Goal: Task Accomplishment & Management: Manage account settings

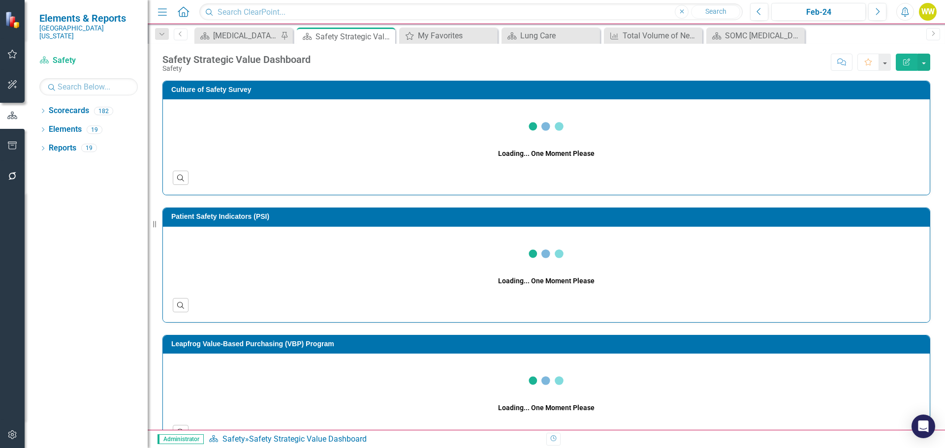
click at [8, 56] on icon "button" at bounding box center [12, 54] width 10 height 8
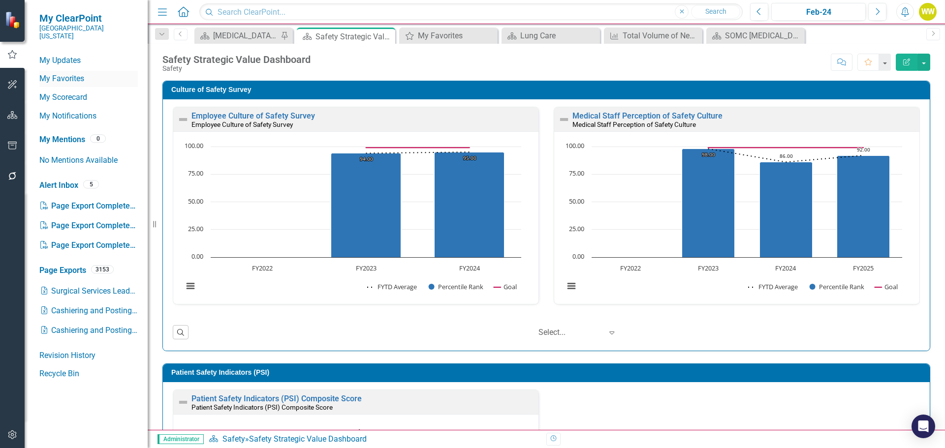
click at [56, 73] on link "My Favorites" at bounding box center [88, 78] width 98 height 11
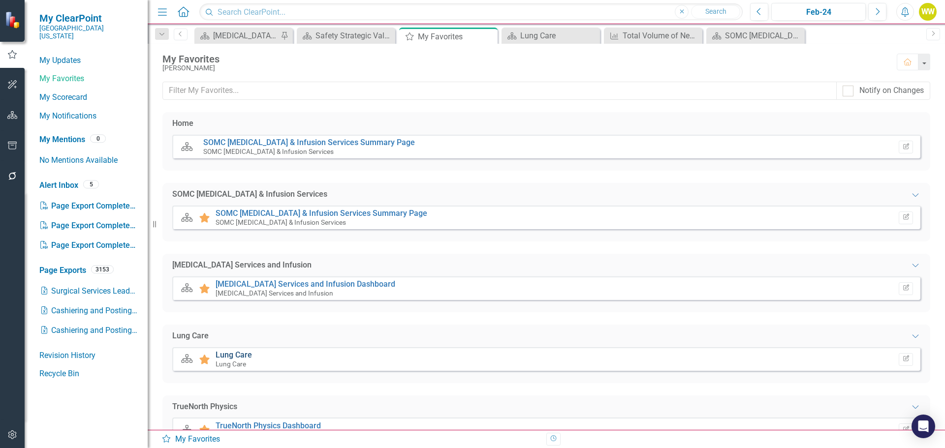
click at [241, 355] on link "Lung Care" at bounding box center [233, 354] width 36 height 9
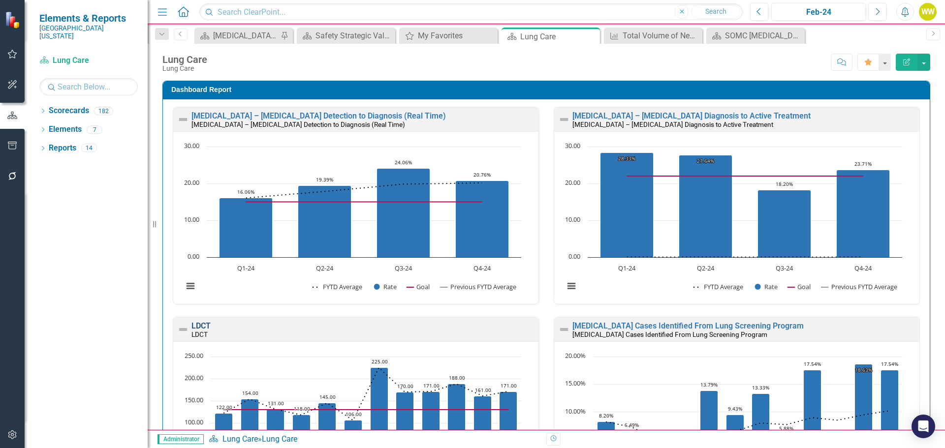
click at [204, 324] on link "LDCT" at bounding box center [200, 325] width 19 height 9
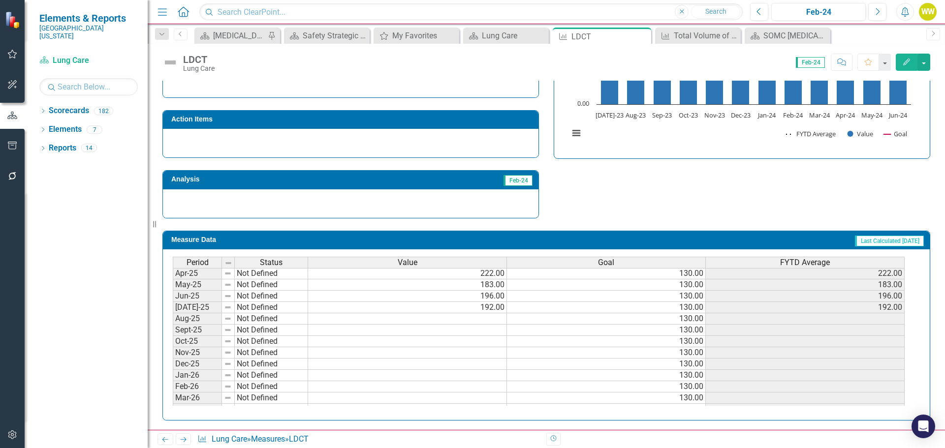
scroll to position [358, 0]
click at [490, 335] on tbody "Nov-23 Not Defined 145.00 130.00 145.00 Dec-23 Not Defined 106.00 130.00 106.00…" at bounding box center [539, 273] width 732 height 363
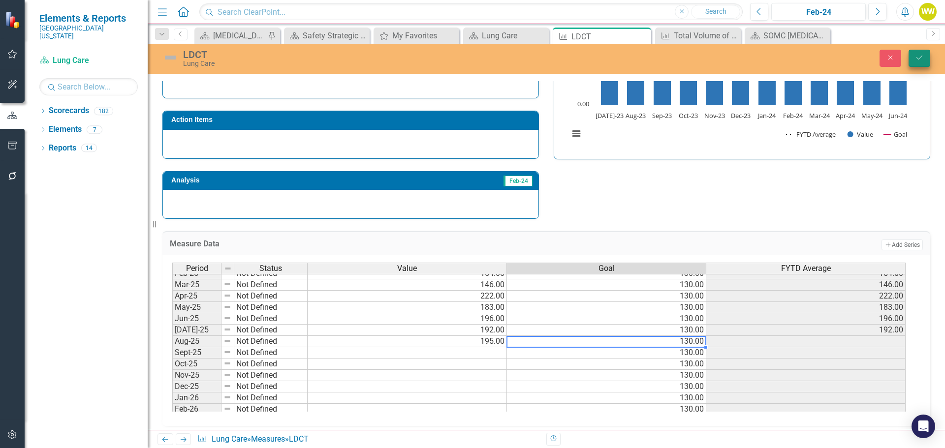
type textarea "130"
click at [917, 58] on icon "Save" at bounding box center [919, 57] width 9 height 7
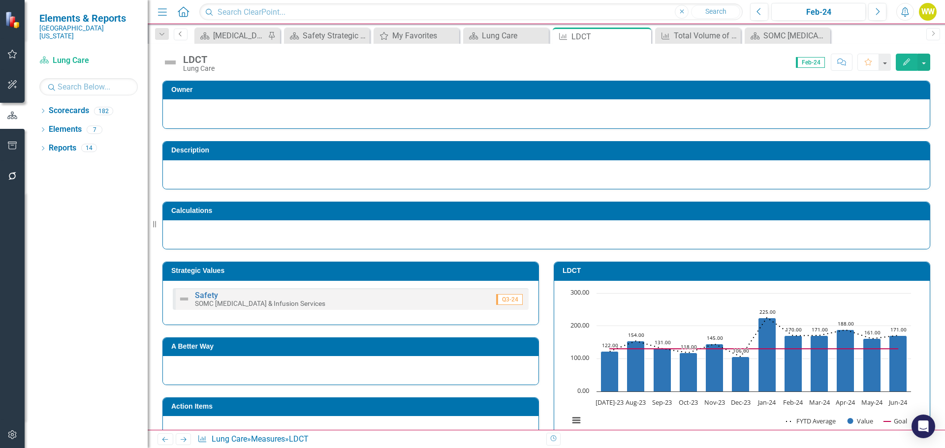
click at [181, 32] on icon at bounding box center [180, 33] width 2 height 5
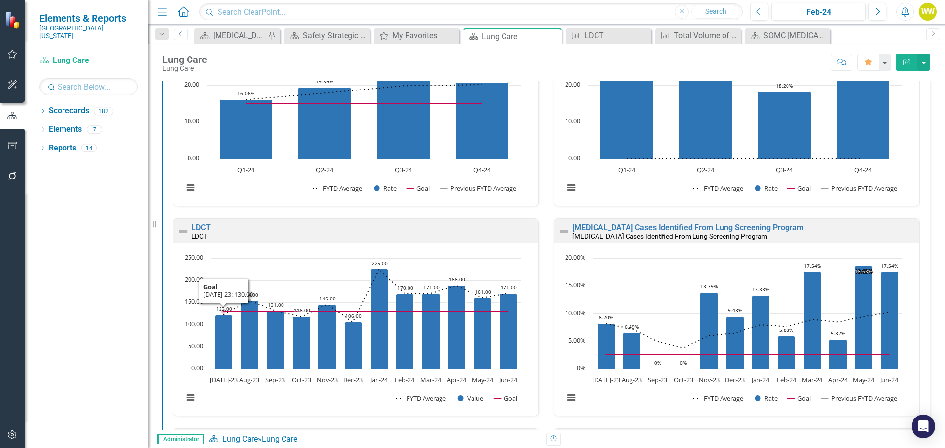
scroll to position [98, 0]
click at [631, 227] on link "[MEDICAL_DATA] Cases Identified From Lung Screening Program" at bounding box center [687, 226] width 231 height 9
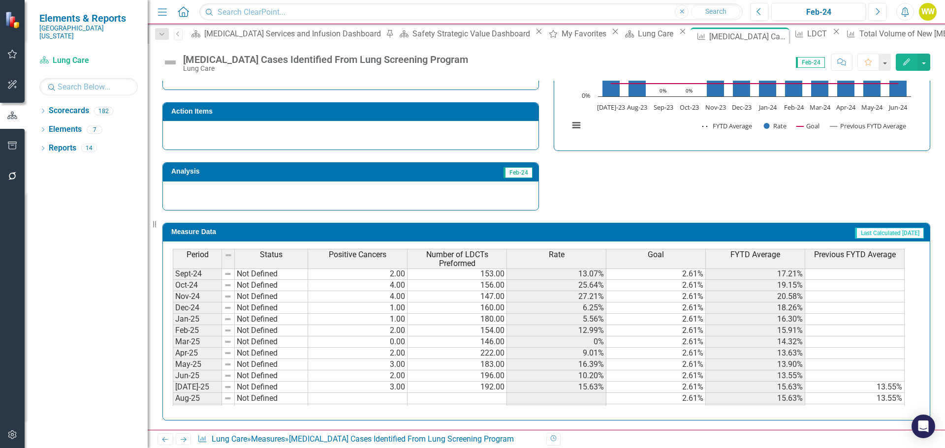
scroll to position [394, 0]
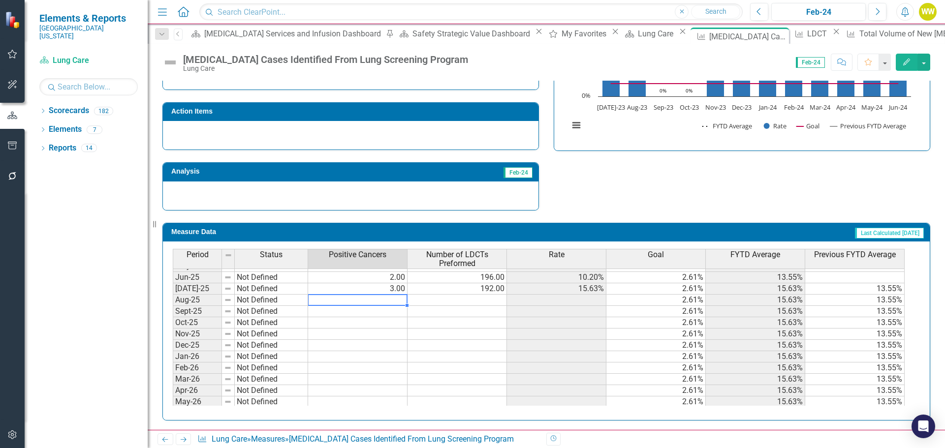
click at [397, 303] on tbody "Apr-24 Not Defined 1.00 188.00 5.32% 2.61% 8.50% May-24 Not Defined 3.00 161.00…" at bounding box center [539, 266] width 732 height 306
type textarea "2"
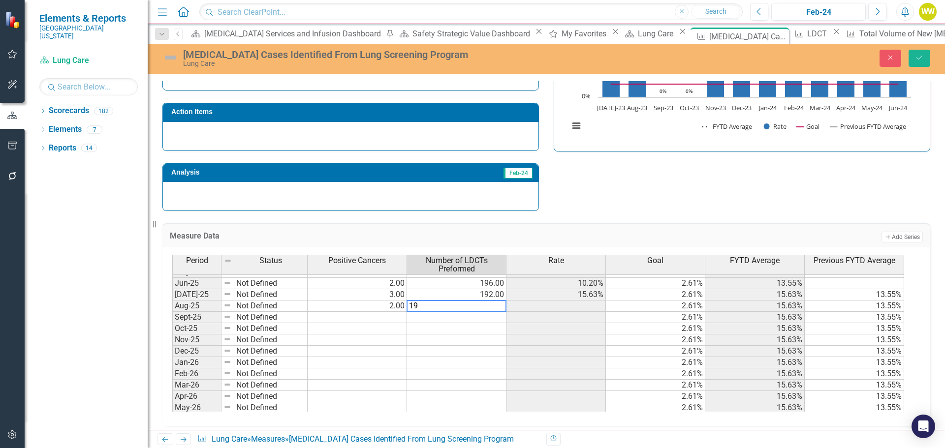
type textarea "195"
click at [920, 60] on icon "Save" at bounding box center [919, 57] width 9 height 7
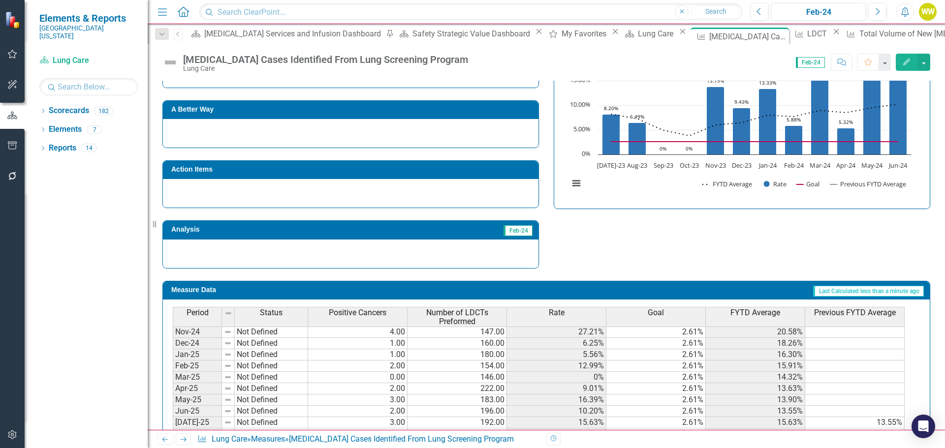
scroll to position [246, 0]
click at [177, 32] on icon "Previous" at bounding box center [178, 34] width 8 height 6
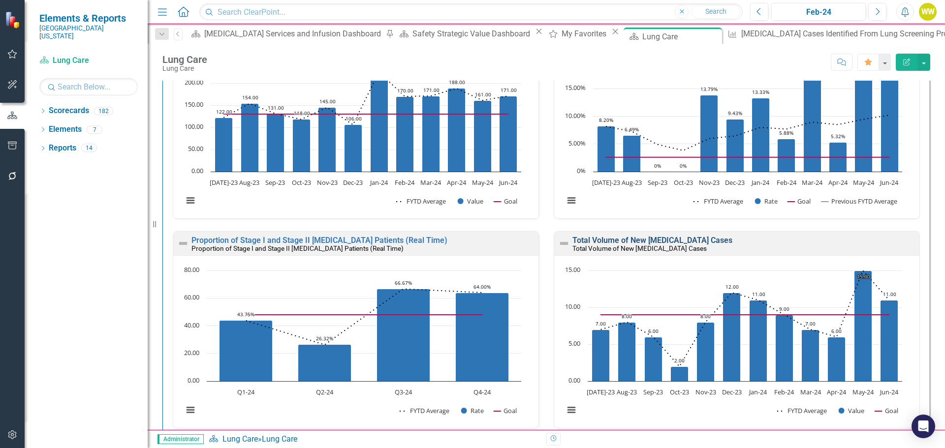
click at [649, 238] on link "Total Volume of New [MEDICAL_DATA] Cases" at bounding box center [652, 240] width 160 height 9
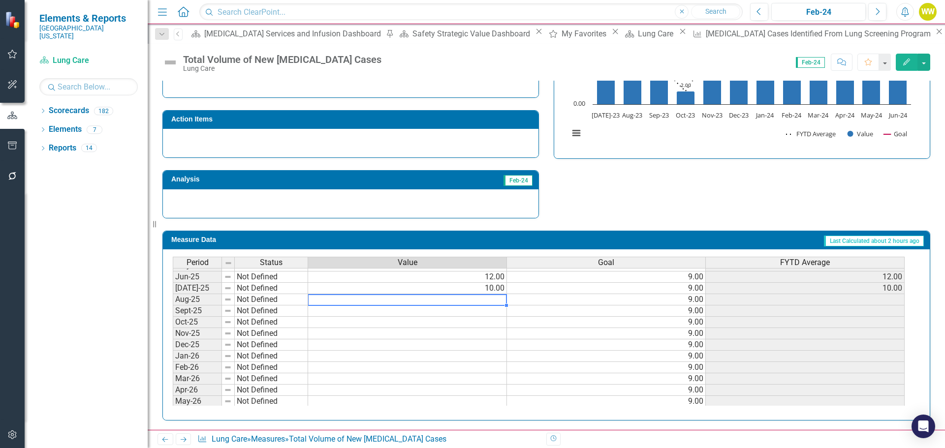
click at [488, 298] on tbody "May-24 Not Defined 15.00 9.00 15.00 Jun-24 Not Defined 11.00 9.00 11.00 [DATE]-…" at bounding box center [539, 271] width 732 height 295
type textarea "11"
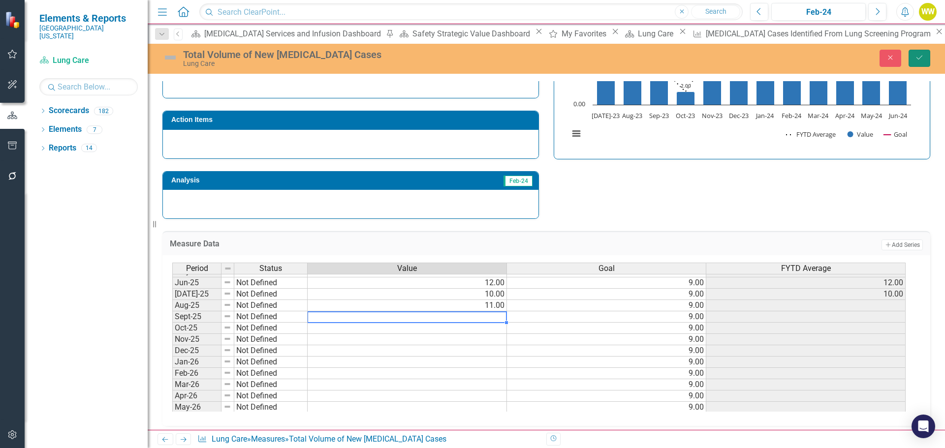
click at [921, 58] on icon "Save" at bounding box center [919, 57] width 9 height 7
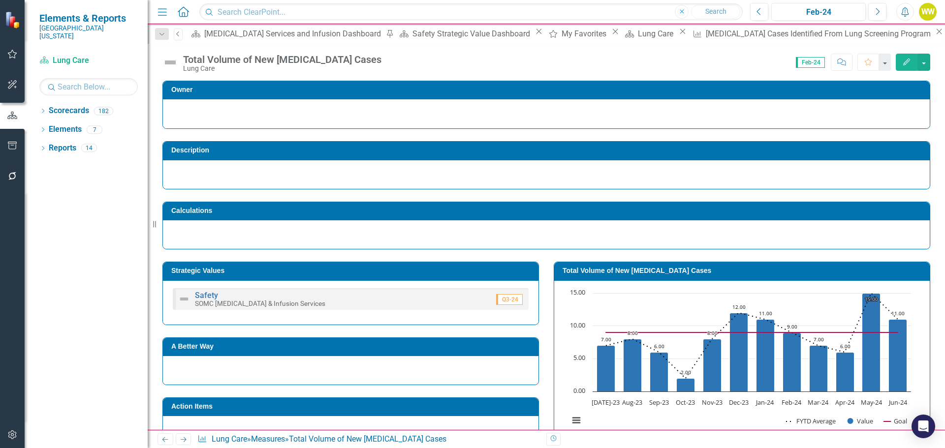
click at [183, 38] on link "Previous" at bounding box center [178, 35] width 9 height 12
